Goal: Task Accomplishment & Management: Complete application form

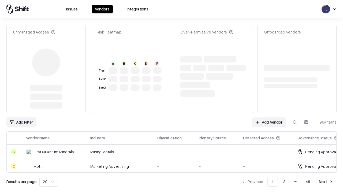
click at [269, 117] on link "Add Vendor" at bounding box center [268, 122] width 33 height 10
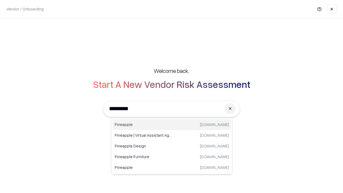
click at [172, 125] on div "Pineapple pineappleenergy.com" at bounding box center [172, 124] width 118 height 11
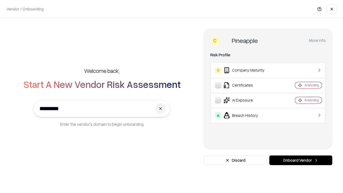
type input "*********"
click at [301, 160] on button "Onboard Vendor" at bounding box center [300, 160] width 63 height 10
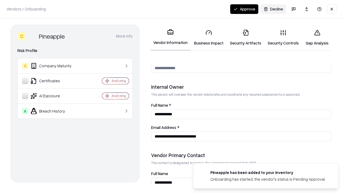
scroll to position [278, 0]
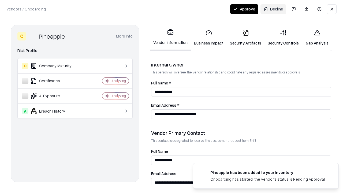
click at [209, 38] on link "Business Impact" at bounding box center [209, 37] width 36 height 25
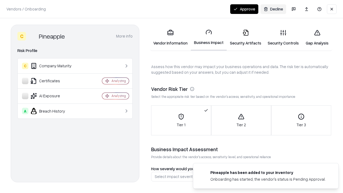
click at [245, 38] on link "Security Artifacts" at bounding box center [246, 37] width 38 height 25
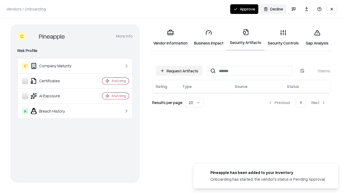
click at [179, 70] on button "Request Artifacts" at bounding box center [179, 71] width 47 height 10
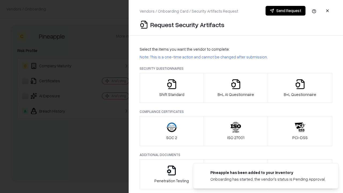
click at [171, 88] on icon "button" at bounding box center [171, 84] width 11 height 11
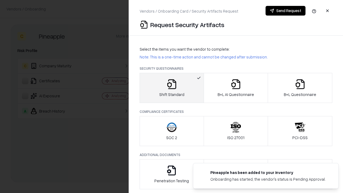
click at [285, 11] on button "Send Request" at bounding box center [286, 11] width 40 height 10
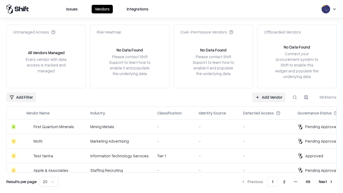
click at [295, 97] on button at bounding box center [295, 97] width 10 height 10
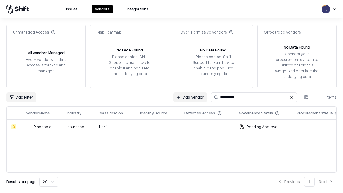
type input "*********"
click at [175, 126] on div "-" at bounding box center [158, 127] width 36 height 6
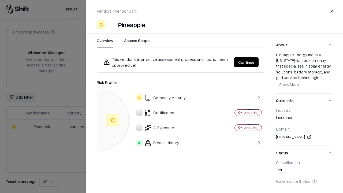
click at [246, 62] on button "Continue" at bounding box center [246, 62] width 25 height 10
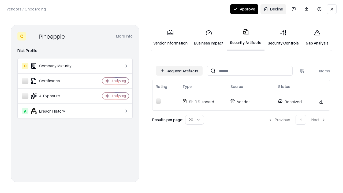
click at [283, 38] on link "Security Controls" at bounding box center [283, 37] width 38 height 25
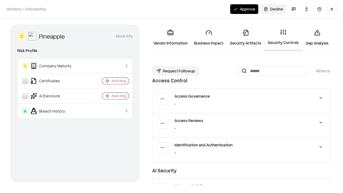
click at [176, 71] on button "Request Followup" at bounding box center [175, 71] width 47 height 10
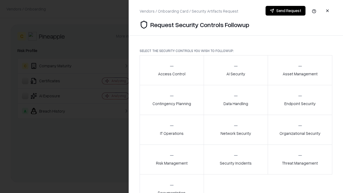
click at [171, 70] on div "Access Control" at bounding box center [171, 70] width 27 height 13
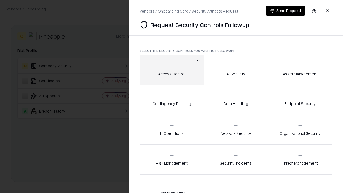
click at [285, 11] on button "Send Request" at bounding box center [286, 11] width 40 height 10
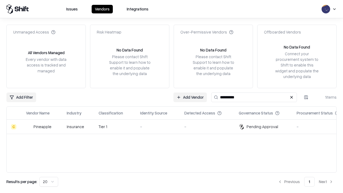
type input "*********"
click at [175, 126] on div "-" at bounding box center [158, 127] width 36 height 6
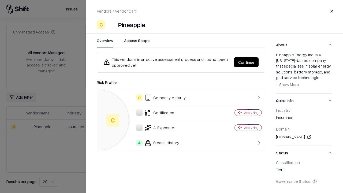
click at [246, 62] on button "Continue" at bounding box center [246, 62] width 25 height 10
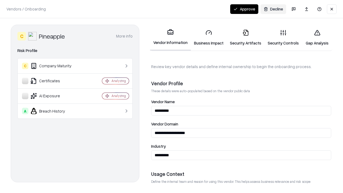
click at [244, 9] on button "Approve" at bounding box center [244, 9] width 28 height 10
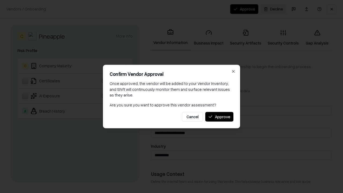
click at [219, 117] on button "Approve" at bounding box center [219, 117] width 28 height 10
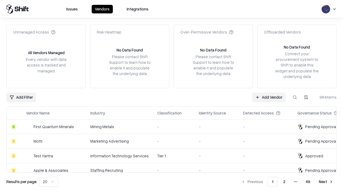
type input "*********"
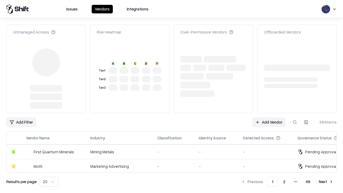
click at [269, 117] on link "Add Vendor" at bounding box center [268, 122] width 33 height 10
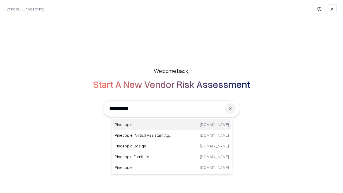
click at [172, 125] on div "Pineapple pineappleenergy.com" at bounding box center [172, 124] width 118 height 11
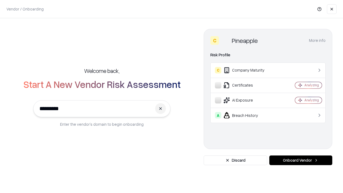
type input "*********"
click at [301, 160] on button "Onboard Vendor" at bounding box center [300, 160] width 63 height 10
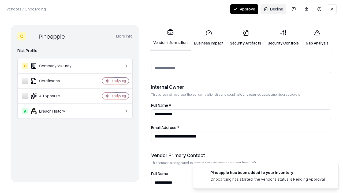
scroll to position [278, 0]
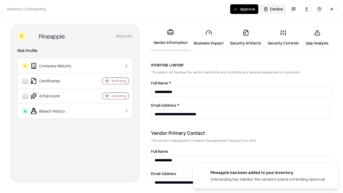
click at [244, 9] on button "Approve" at bounding box center [244, 9] width 28 height 10
